Goal: Register for event/course

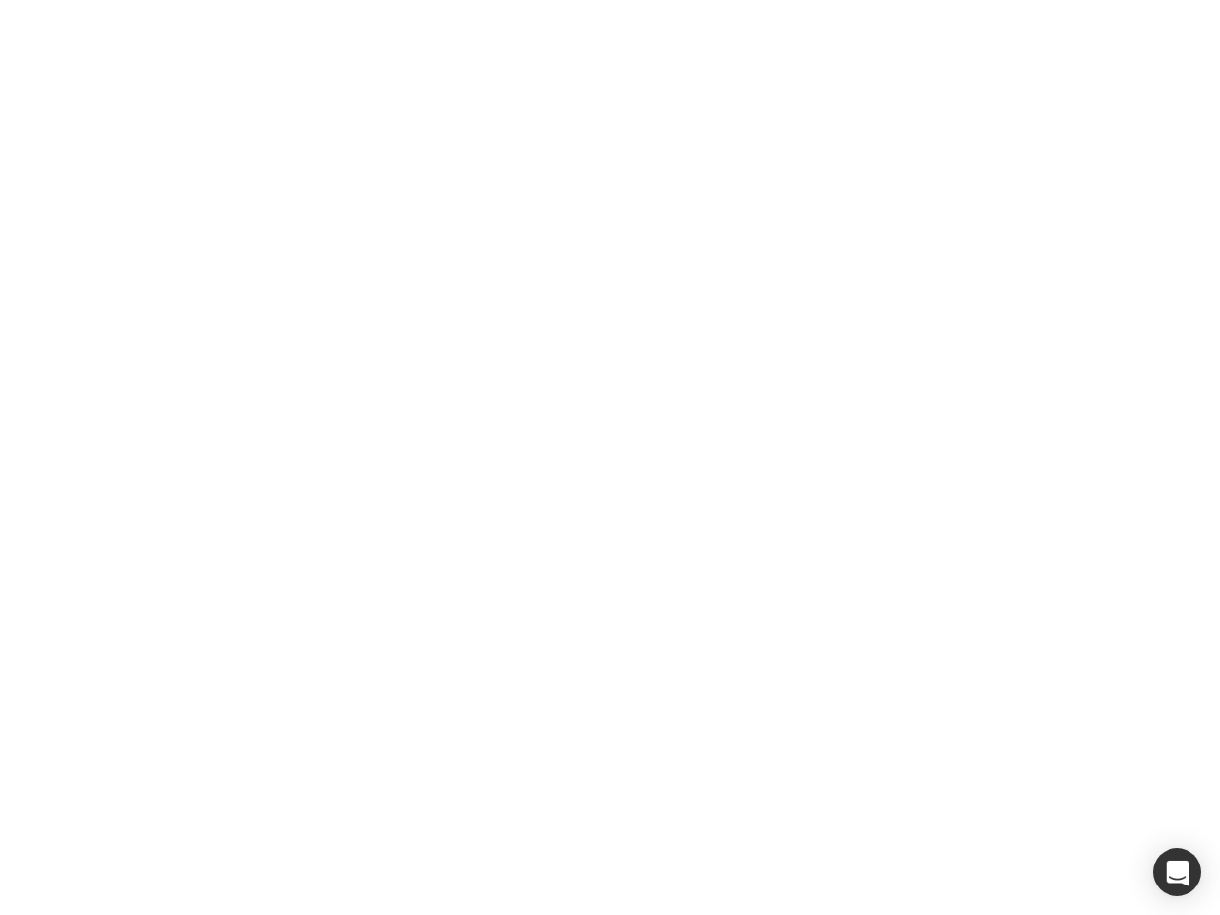
click at [610, 457] on div at bounding box center [610, 457] width 1220 height 915
click at [1177, 872] on div "button" at bounding box center [1177, 872] width 48 height 48
click at [610, 457] on div at bounding box center [610, 457] width 1220 height 915
click at [1177, 872] on div "button" at bounding box center [1177, 872] width 48 height 48
